Goal: Task Accomplishment & Management: Complete application form

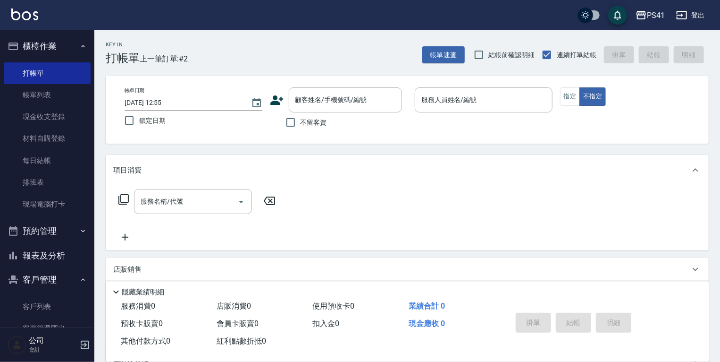
click at [29, 293] on ul "客戶列表 客資篩選匯出 卡券管理" at bounding box center [47, 328] width 87 height 73
click at [39, 305] on link "客戶列表" at bounding box center [47, 306] width 87 height 22
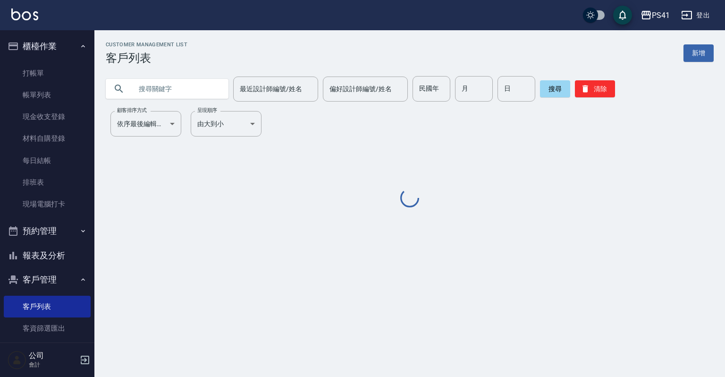
click at [187, 83] on input "text" at bounding box center [176, 88] width 89 height 25
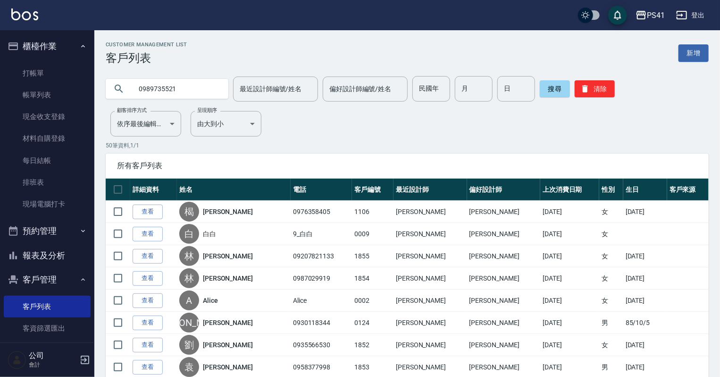
type input "0989735521"
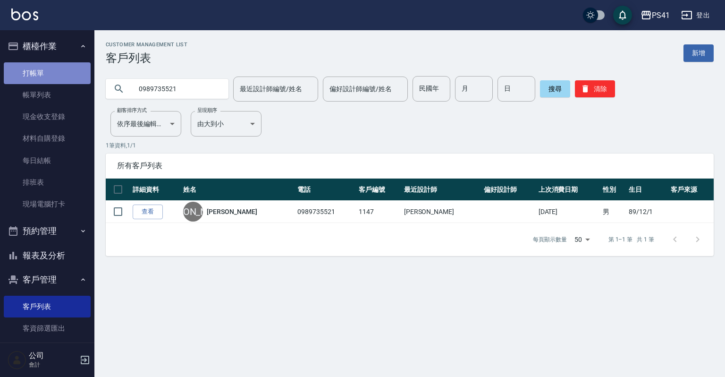
click at [60, 76] on link "打帳單" at bounding box center [47, 73] width 87 height 22
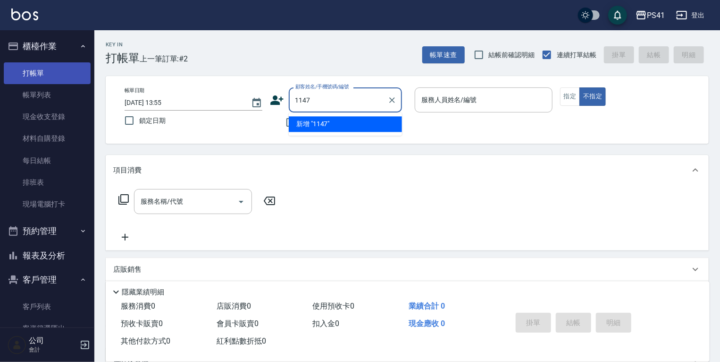
type input "1147"
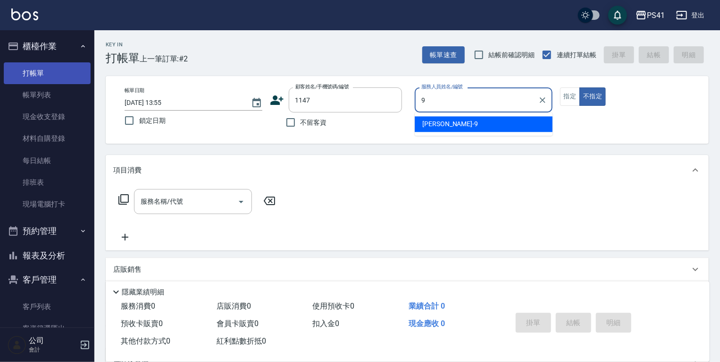
type input "白蕙瑄-9"
type button "false"
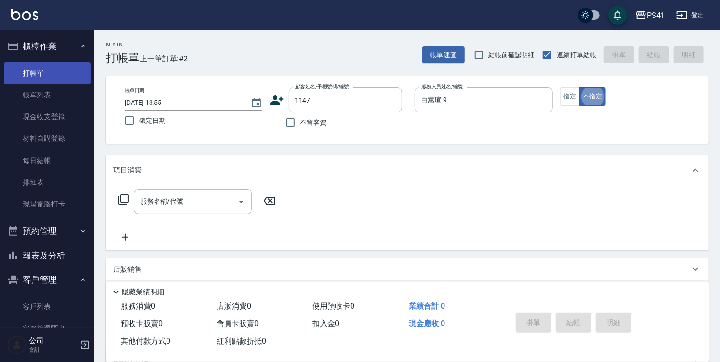
scroll to position [15, 0]
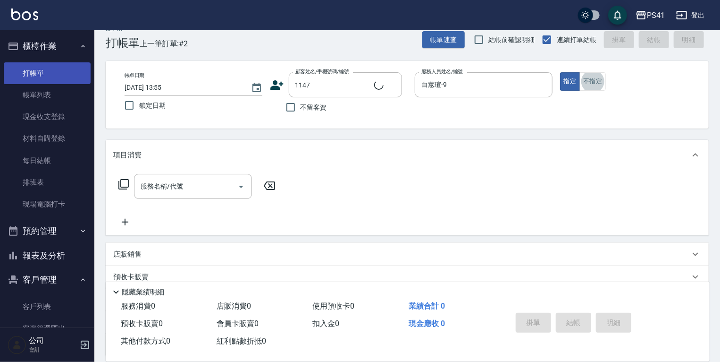
type input "[PERSON_NAME]/0989735521/1147"
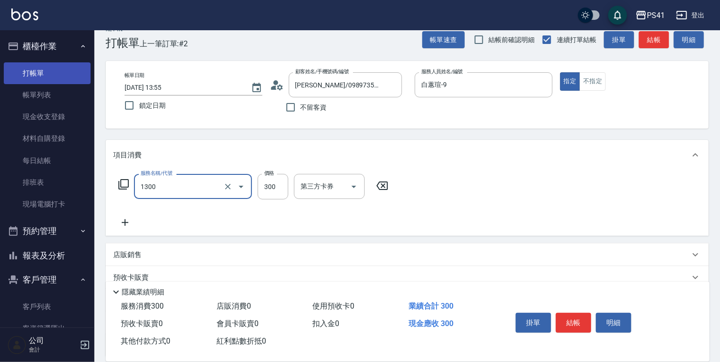
type input "洗髮300(1300)"
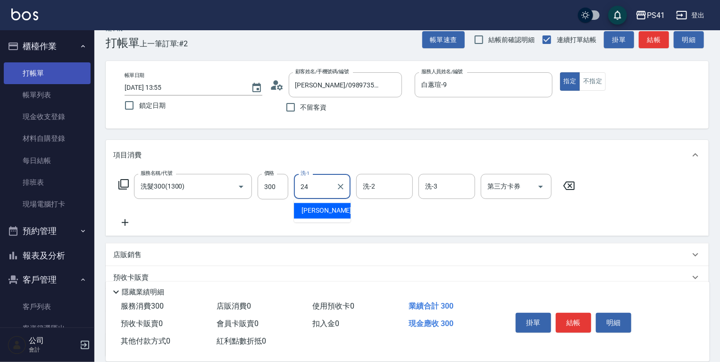
type input "[PERSON_NAME]-24"
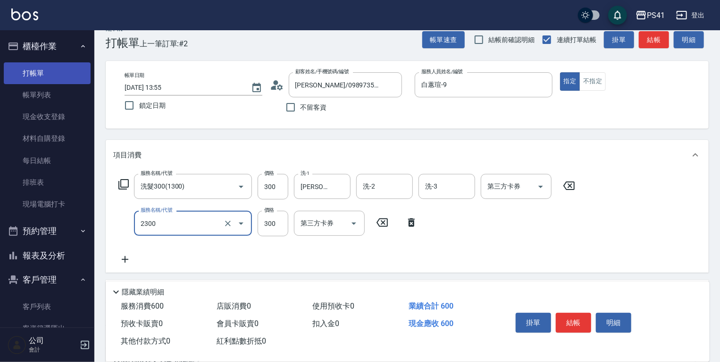
type input "剪髮(2300)"
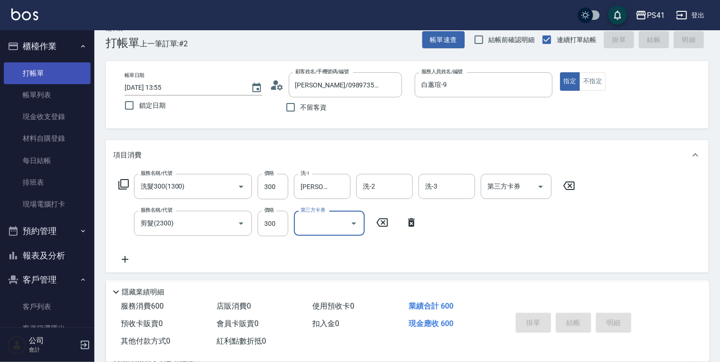
type input "[DATE] 13:56"
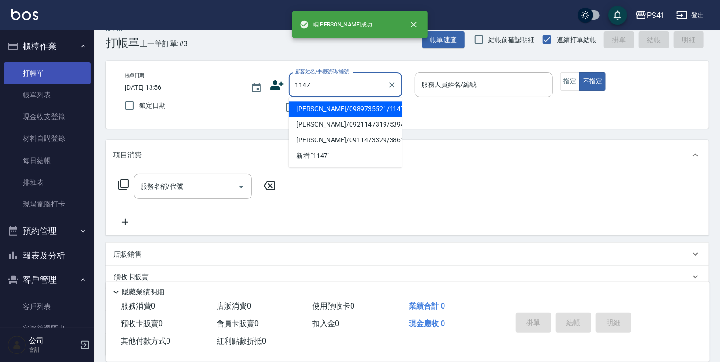
type input "[PERSON_NAME]/0989735521/1147"
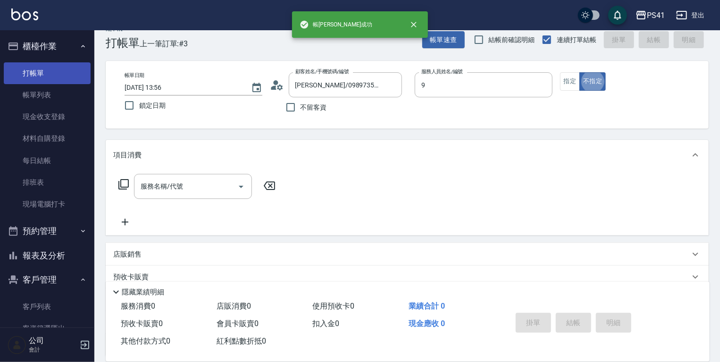
type input "白蕙瑄-9"
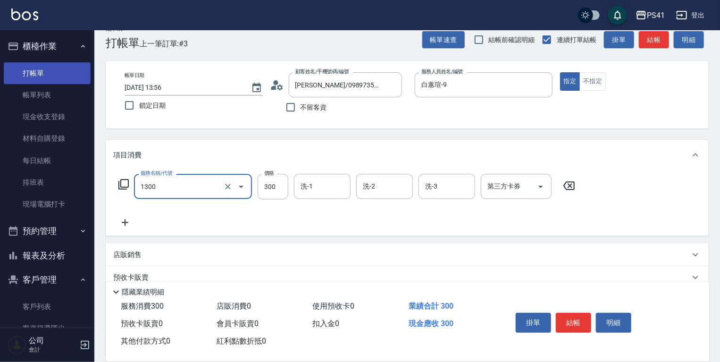
type input "洗髮300(1300)"
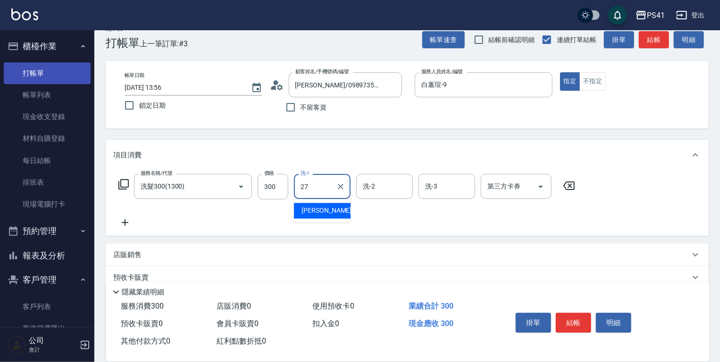
type input "佳佳-27"
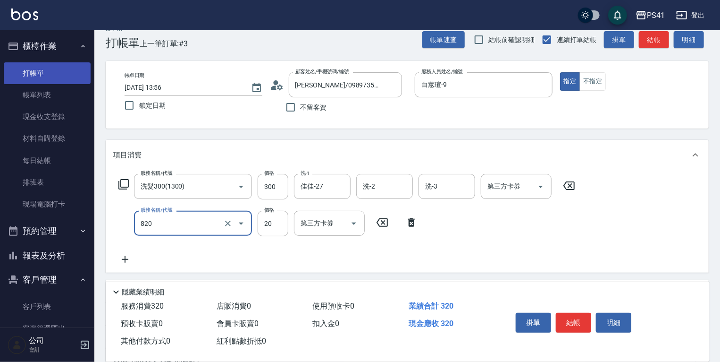
type input "潤絲(820)"
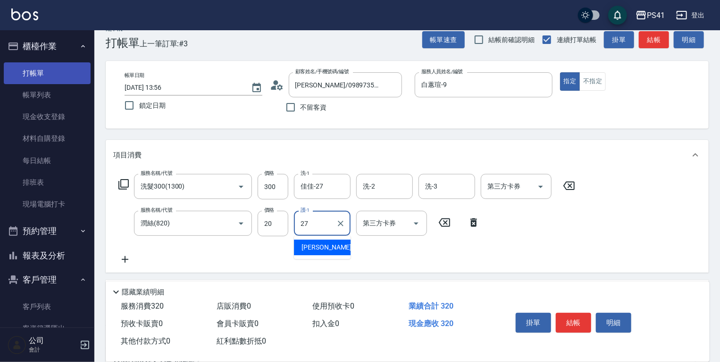
type input "佳佳-27"
